Goal: Task Accomplishment & Management: Complete application form

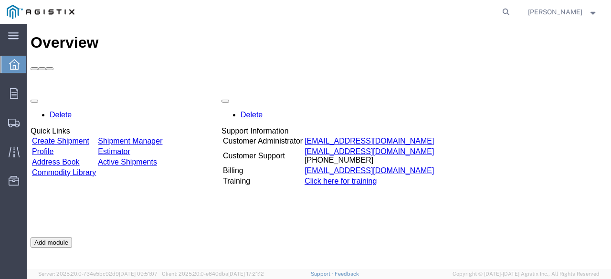
click at [67, 137] on link "Create Shipment" at bounding box center [60, 141] width 57 height 8
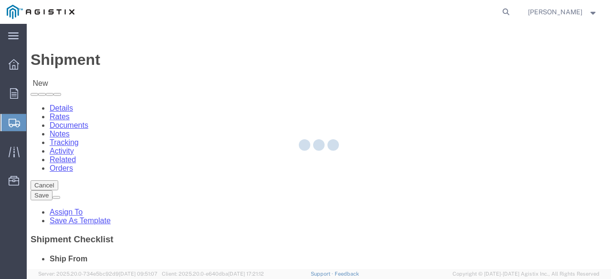
select select
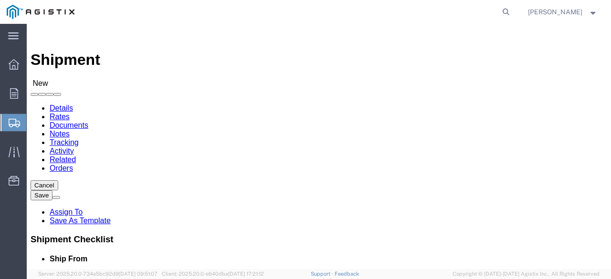
click select "Select New Pig Corp PG&E"
select select "9596"
click select "Select New Pig Corp PG&E"
select select "PURCHORD"
select select
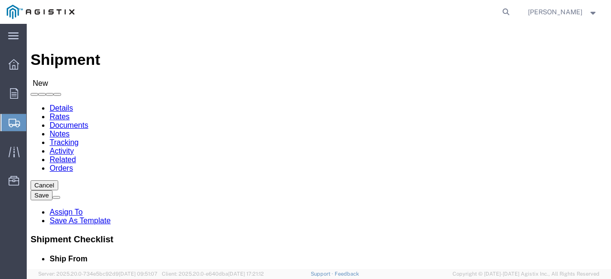
select select
click select "Select All Others [GEOGRAPHIC_DATA] [GEOGRAPHIC_DATA] [GEOGRAPHIC_DATA] [GEOGRA…"
select select "23082"
click select "Select All Others [GEOGRAPHIC_DATA] [GEOGRAPHIC_DATA] [GEOGRAPHIC_DATA] [GEOGRA…"
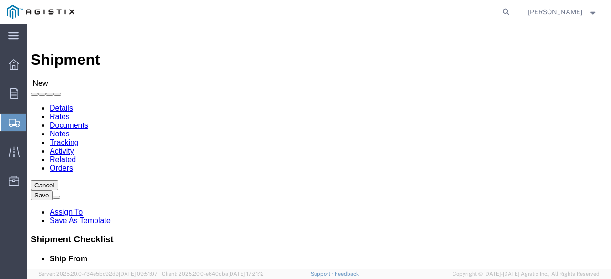
click div "Shipment Information Package Information Special Services"
click div "Please fix the following errors Customer Information Account Select New Pig Cor…"
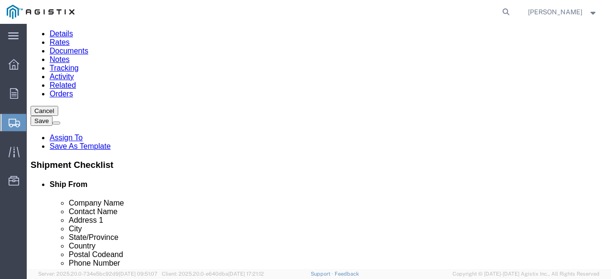
scroll to position [76, 0]
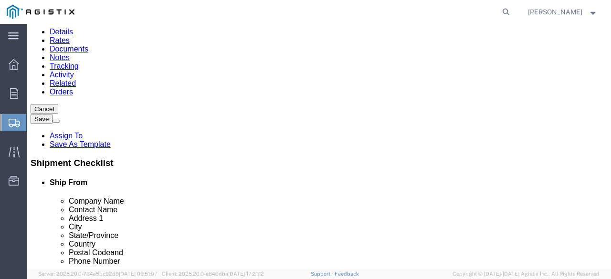
click input "text"
type input "New Pig Corporation"
type input "[PERSON_NAME]"
drag, startPoint x: 460, startPoint y: 93, endPoint x: 455, endPoint y: 115, distance: 22.6
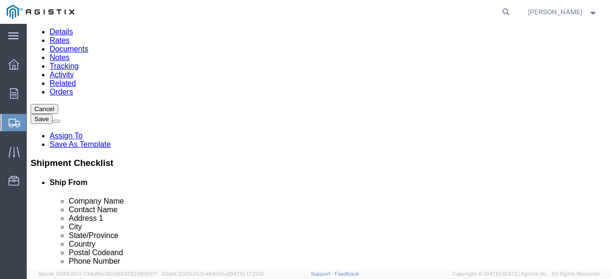
click form "Shipment New Details Rates Documents Notes Tracking Activity Related Orders Can…"
drag, startPoint x: 456, startPoint y: 114, endPoint x: 454, endPoint y: 127, distance: 13.0
click div "Ship To Location Location My Profile Location [PERSON_NAME] - PG&E Supplier (OB…"
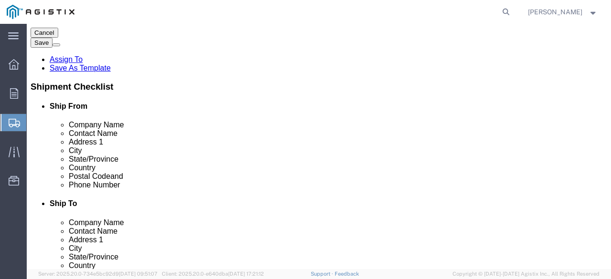
scroll to position [172, 0]
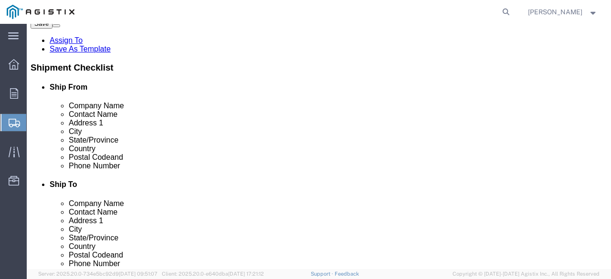
click input "text"
type input "[STREET_ADDRESS][PERSON_NAME][PERSON_NAME]"
select select
type input "[PERSON_NAME]"
select select
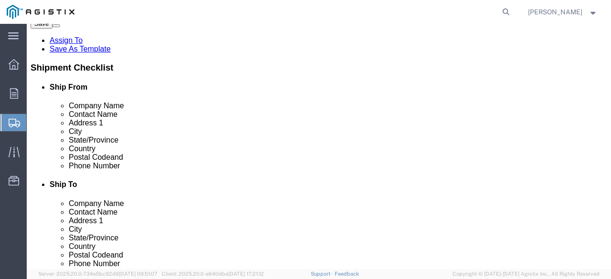
type input "o"
select select
select select "FL"
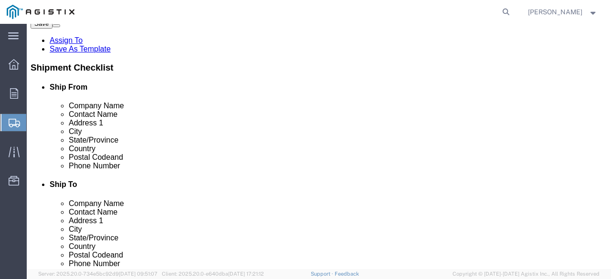
scroll to position [227, 0]
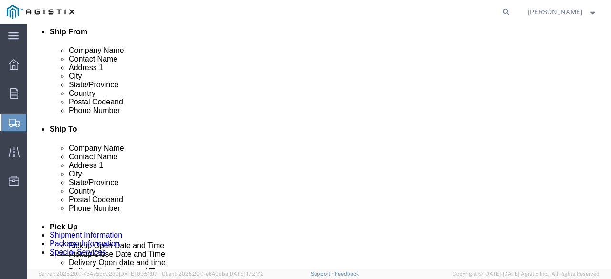
type input "oh"
select select
select select "OH"
click input "text"
type input "44481"
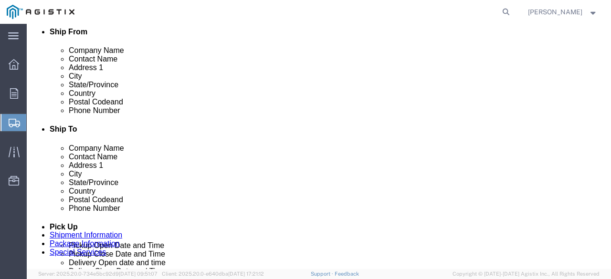
select select
type input "3306614206"
drag, startPoint x: 453, startPoint y: 121, endPoint x: 449, endPoint y: 128, distance: 8.1
click div "Ship To Location Location My Profile Location [PERSON_NAME] - PG&E Supplier (OB…"
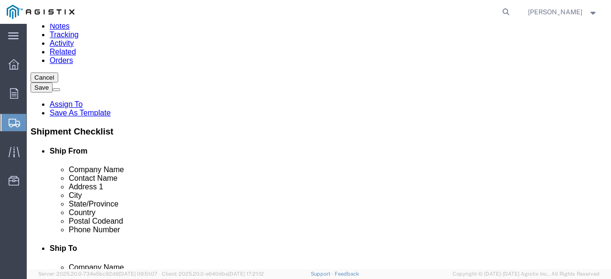
scroll to position [109, 0]
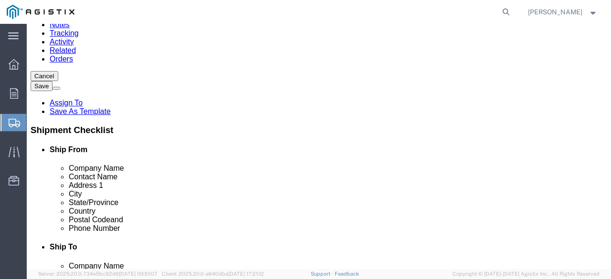
click input "text"
type input "Pacific Gas & Electric"
type input "Jordan"
type input "[STREET_ADDRESS][PERSON_NAME]"
select select
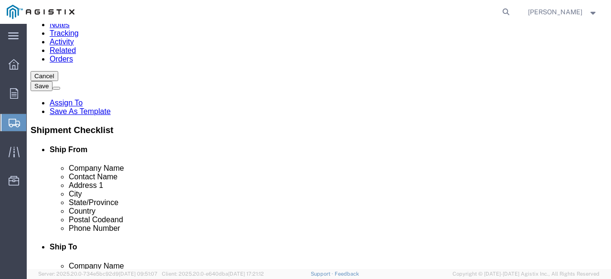
type input "Stockton"
select select
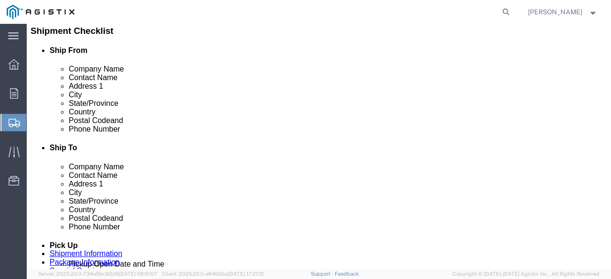
scroll to position [233, 0]
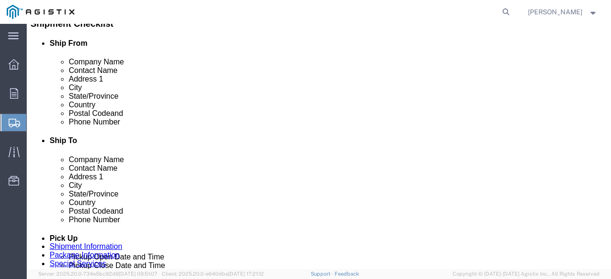
click input "Postal Code"
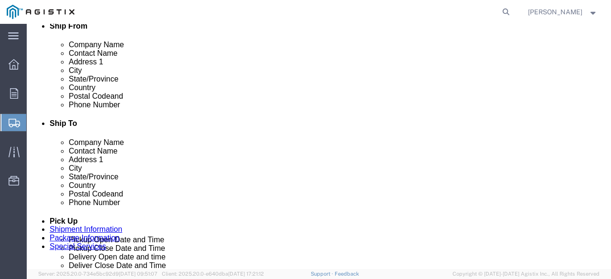
type input "ca"
select select
select select "CA"
click input "Postal Code"
type input "95206"
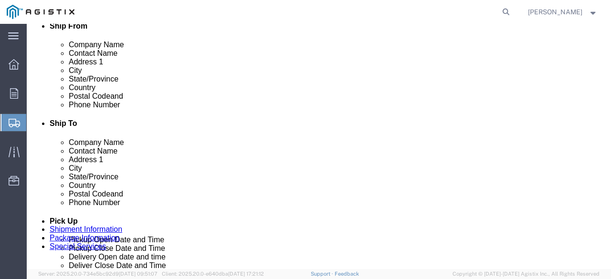
select select
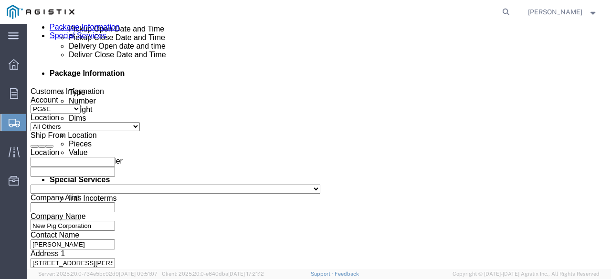
scroll to position [455, 0]
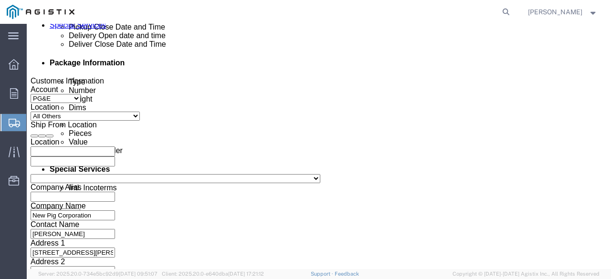
type input "2094710858"
click div "[DATE] 2:00 PM"
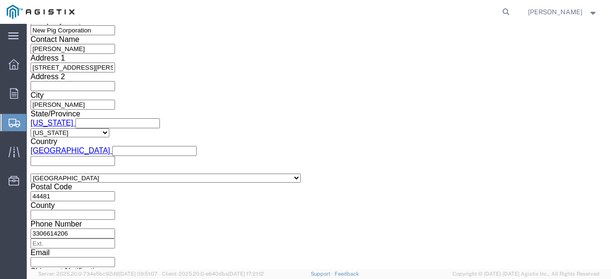
click icon
click input "2:00 PM"
type input "4:00 PM"
click button "Apply"
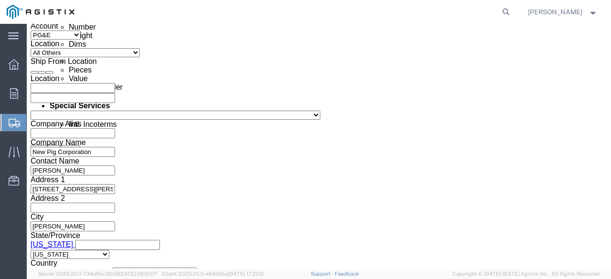
scroll to position [532, 0]
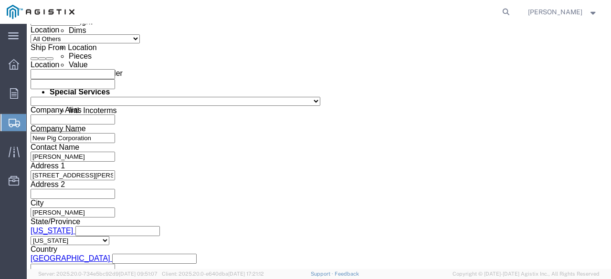
click div
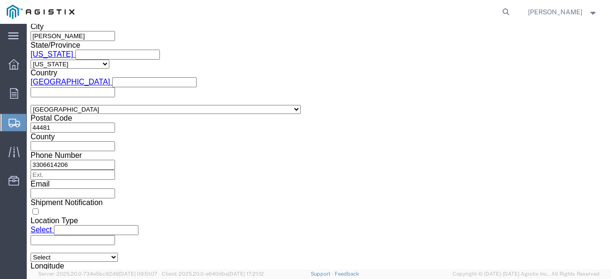
click input "5:00 PM"
type input "8:00 AM"
click button "Apply"
